Goal: Navigation & Orientation: Go to known website

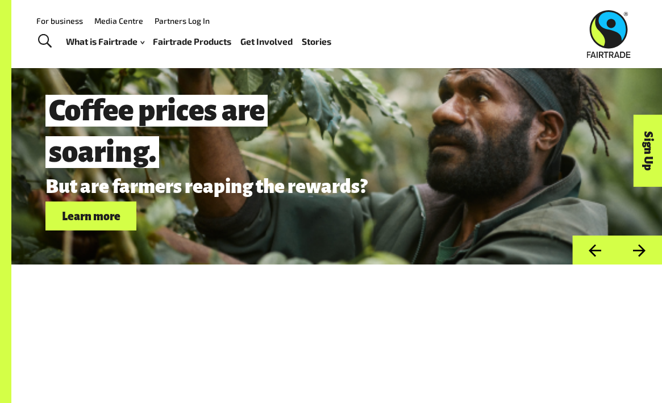
scroll to position [2949, 0]
